Goal: Register for event/course

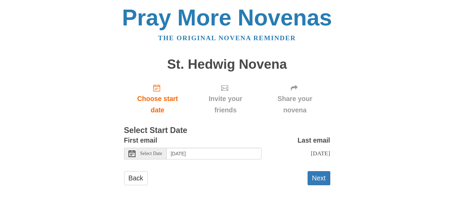
click at [132, 155] on icon at bounding box center [131, 153] width 7 height 7
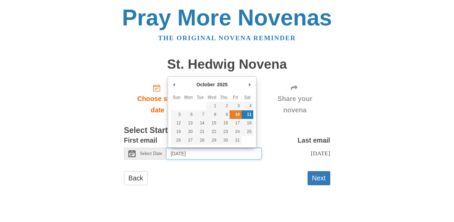
type input "[DATE]"
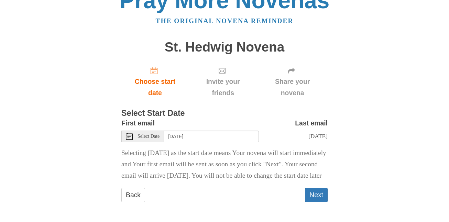
scroll to position [29, 0]
click at [313, 198] on button "Next" at bounding box center [316, 195] width 23 height 14
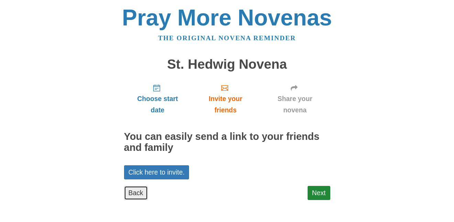
click at [138, 192] on link "Back" at bounding box center [136, 193] width 24 height 14
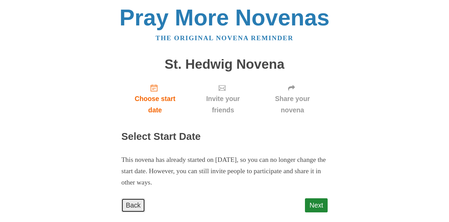
click at [138, 207] on link "Back" at bounding box center [133, 205] width 24 height 14
